Goal: Information Seeking & Learning: Understand process/instructions

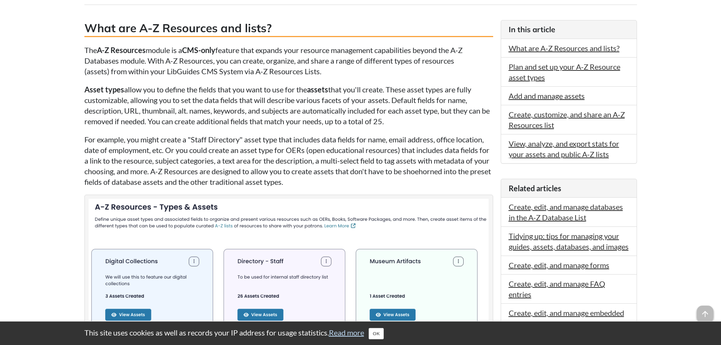
scroll to position [189, 0]
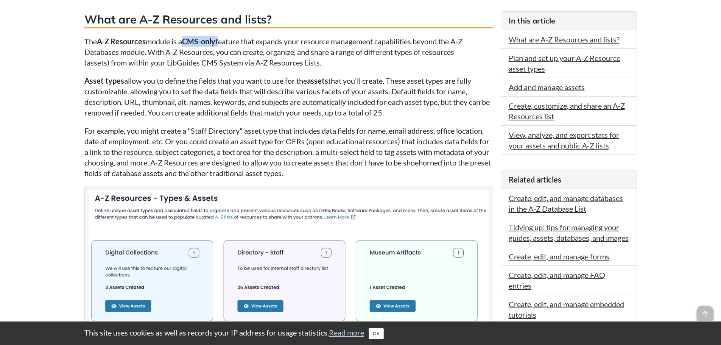
drag, startPoint x: 222, startPoint y: 41, endPoint x: 188, endPoint y: 43, distance: 33.4
click at [188, 43] on p "The A-Z Resources module is a CMS-only feature that expands your resource manag…" at bounding box center [288, 52] width 409 height 32
copy p "CMS-only"
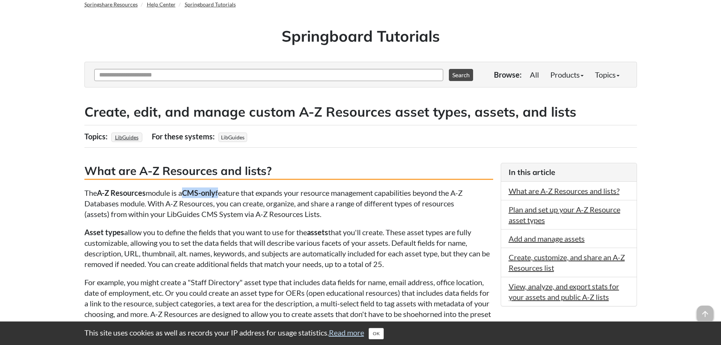
scroll to position [0, 0]
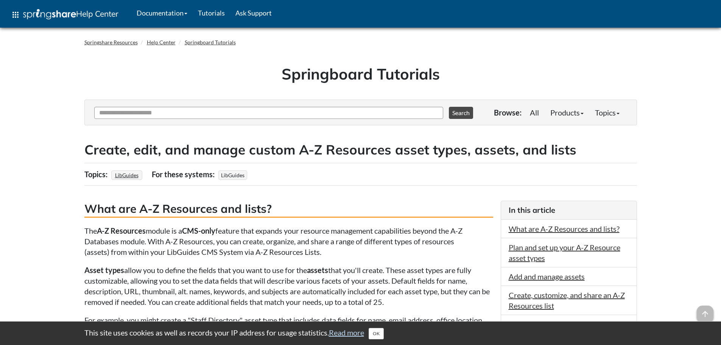
drag, startPoint x: 457, startPoint y: 109, endPoint x: 339, endPoint y: 123, distance: 119.0
click at [340, 124] on div "Toggle menu visibility Find Articles Ask Another Question 0 options available. …" at bounding box center [360, 113] width 553 height 26
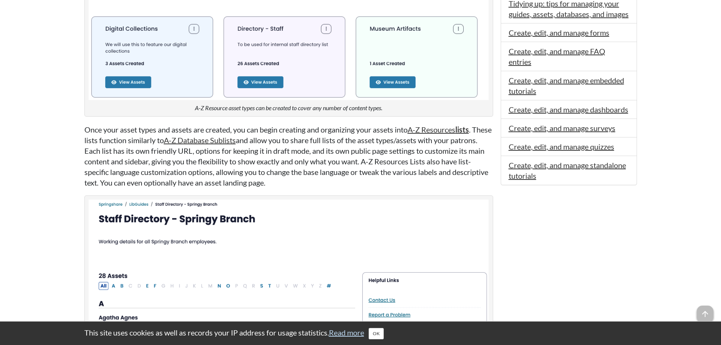
scroll to position [416, 0]
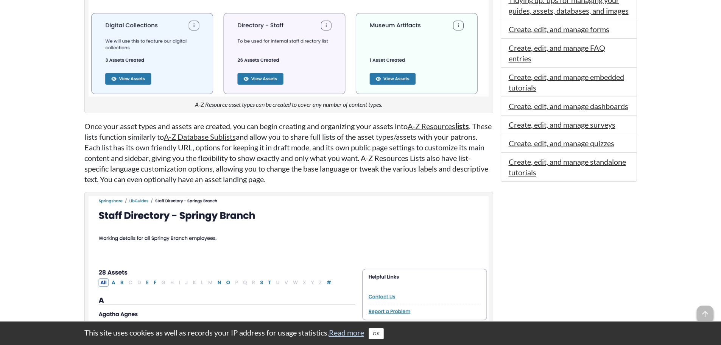
click at [410, 139] on p "Once your asset types and assets are created, you can begin creating and organi…" at bounding box center [288, 153] width 409 height 64
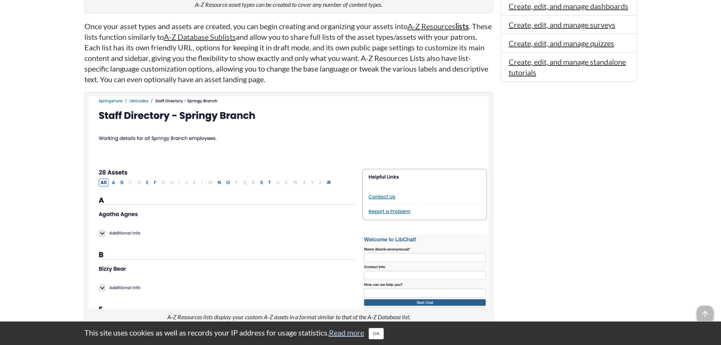
scroll to position [530, 0]
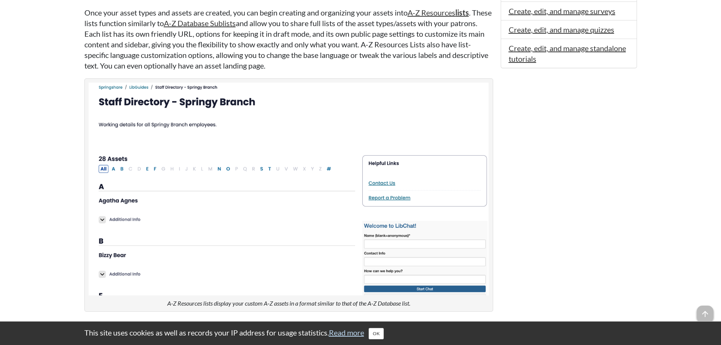
click at [327, 65] on p "Once your asset types and assets are created, you can begin creating and organi…" at bounding box center [288, 39] width 409 height 64
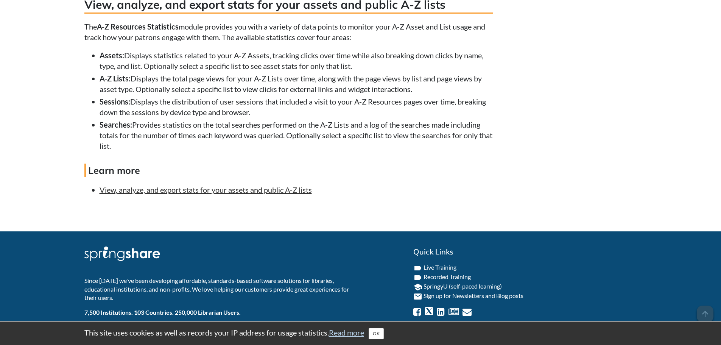
scroll to position [2176, 0]
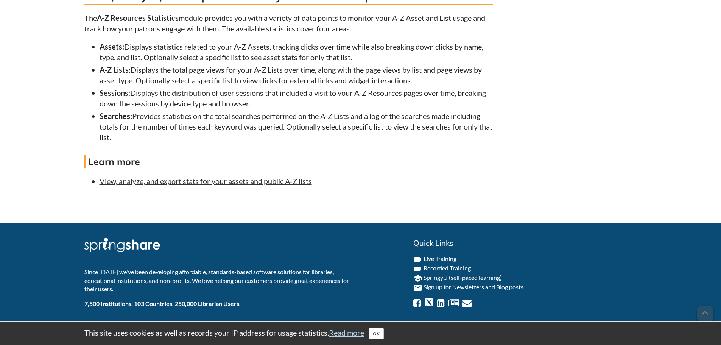
click at [388, 334] on div "This site uses cookies as well as records your IP address for usage statistics.…" at bounding box center [361, 333] width 568 height 12
click at [384, 335] on button "OK" at bounding box center [376, 333] width 15 height 11
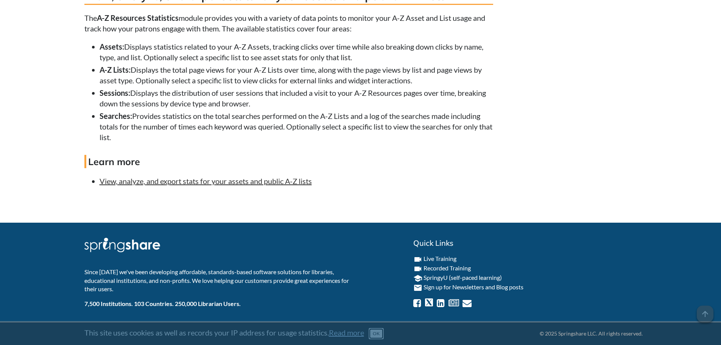
click at [384, 336] on button "OK" at bounding box center [376, 333] width 15 height 11
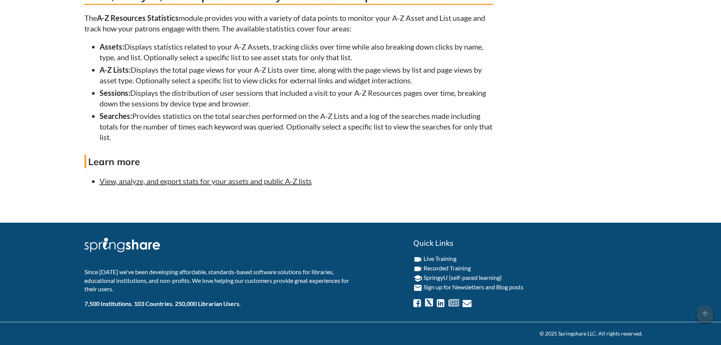
click at [350, 204] on div "Print Tweet Share on Facebook Was this helpful? Yes 0 No 0" at bounding box center [360, 207] width 553 height 13
drag, startPoint x: 358, startPoint y: 193, endPoint x: 357, endPoint y: 174, distance: 18.9
